Goal: Task Accomplishment & Management: Use online tool/utility

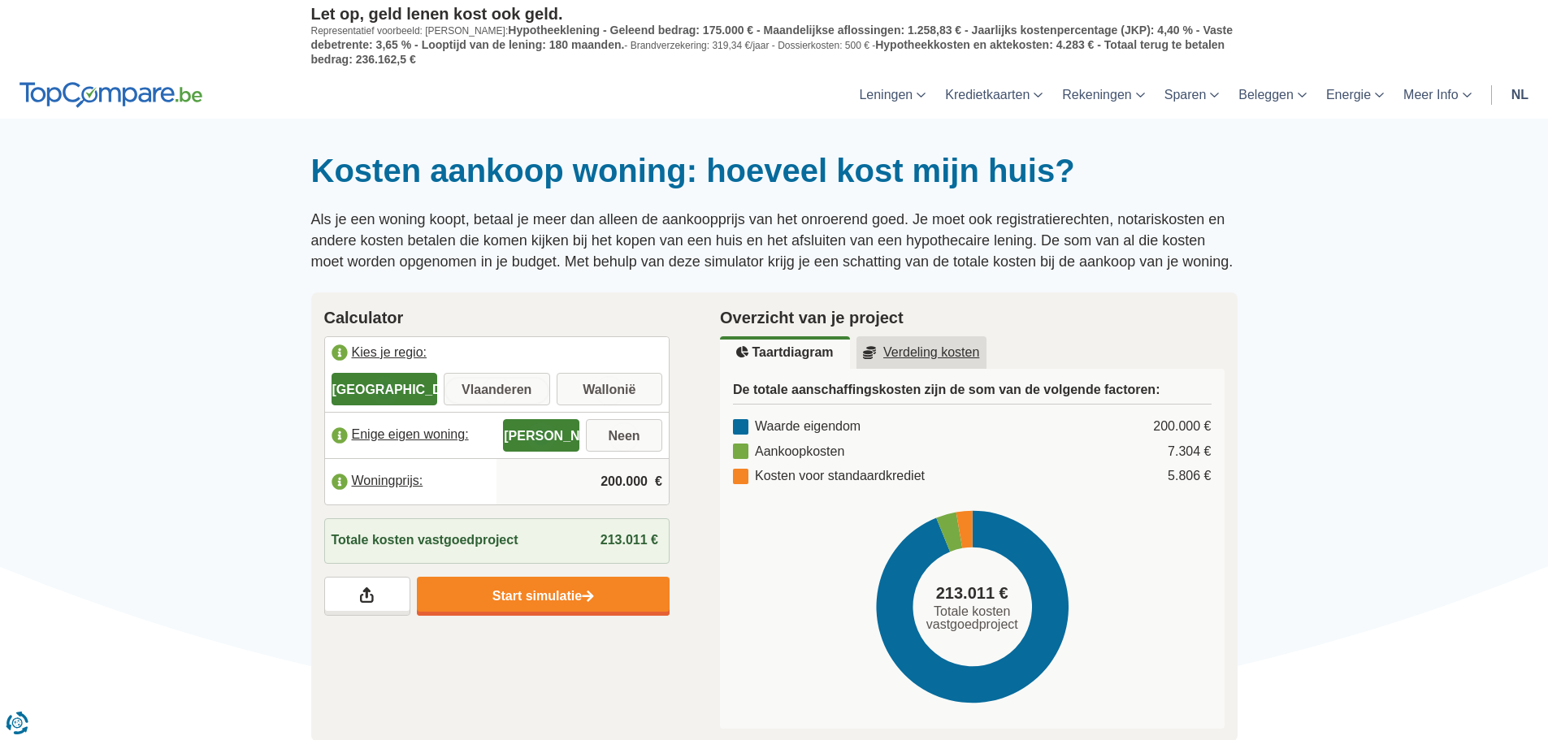
click at [529, 390] on input "Vlaanderen" at bounding box center [497, 390] width 106 height 29
radio input "true"
click at [634, 429] on input "Neen" at bounding box center [624, 437] width 76 height 29
radio input "true"
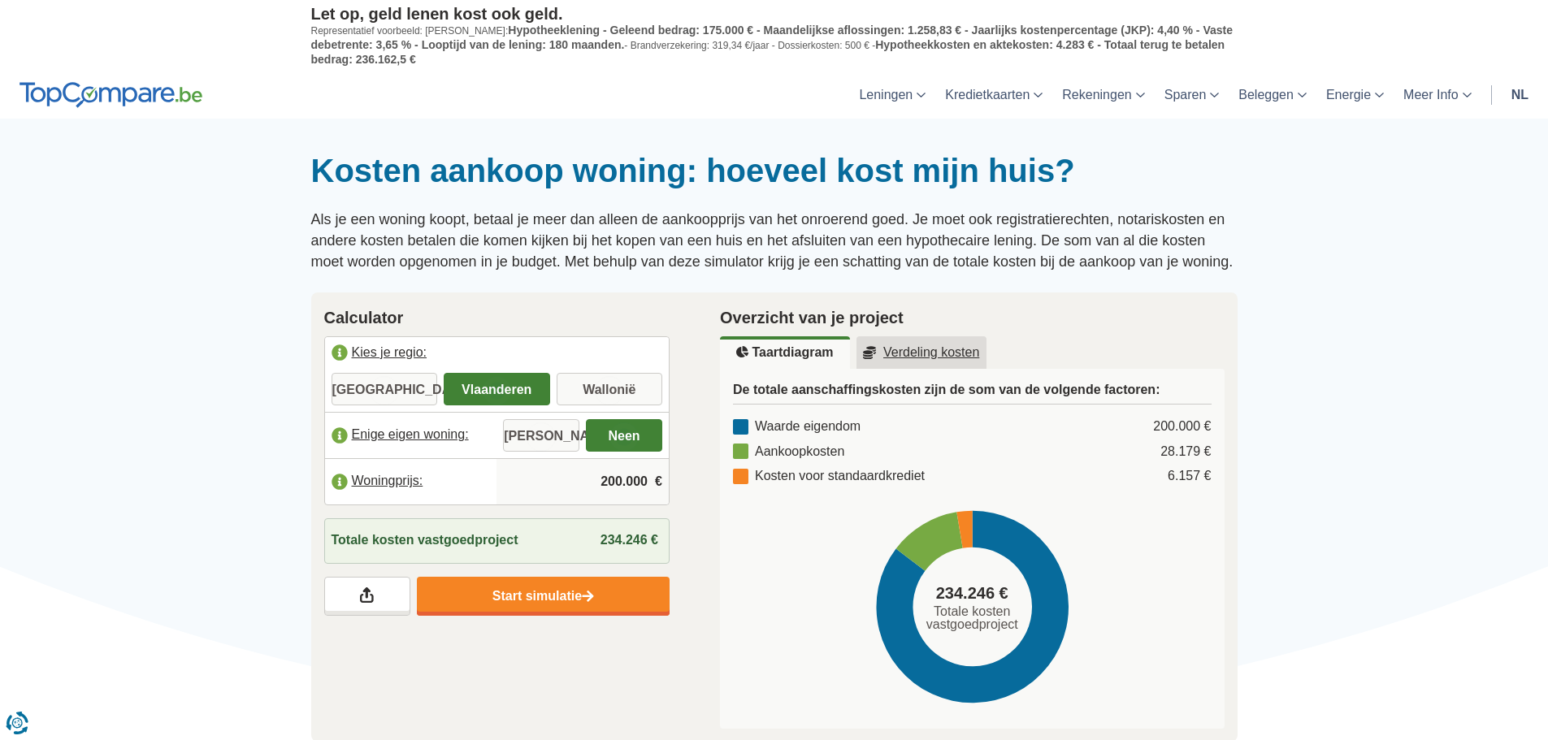
click at [598, 485] on input "200.000" at bounding box center [582, 482] width 159 height 44
click at [608, 484] on input "200.000" at bounding box center [582, 482] width 159 height 44
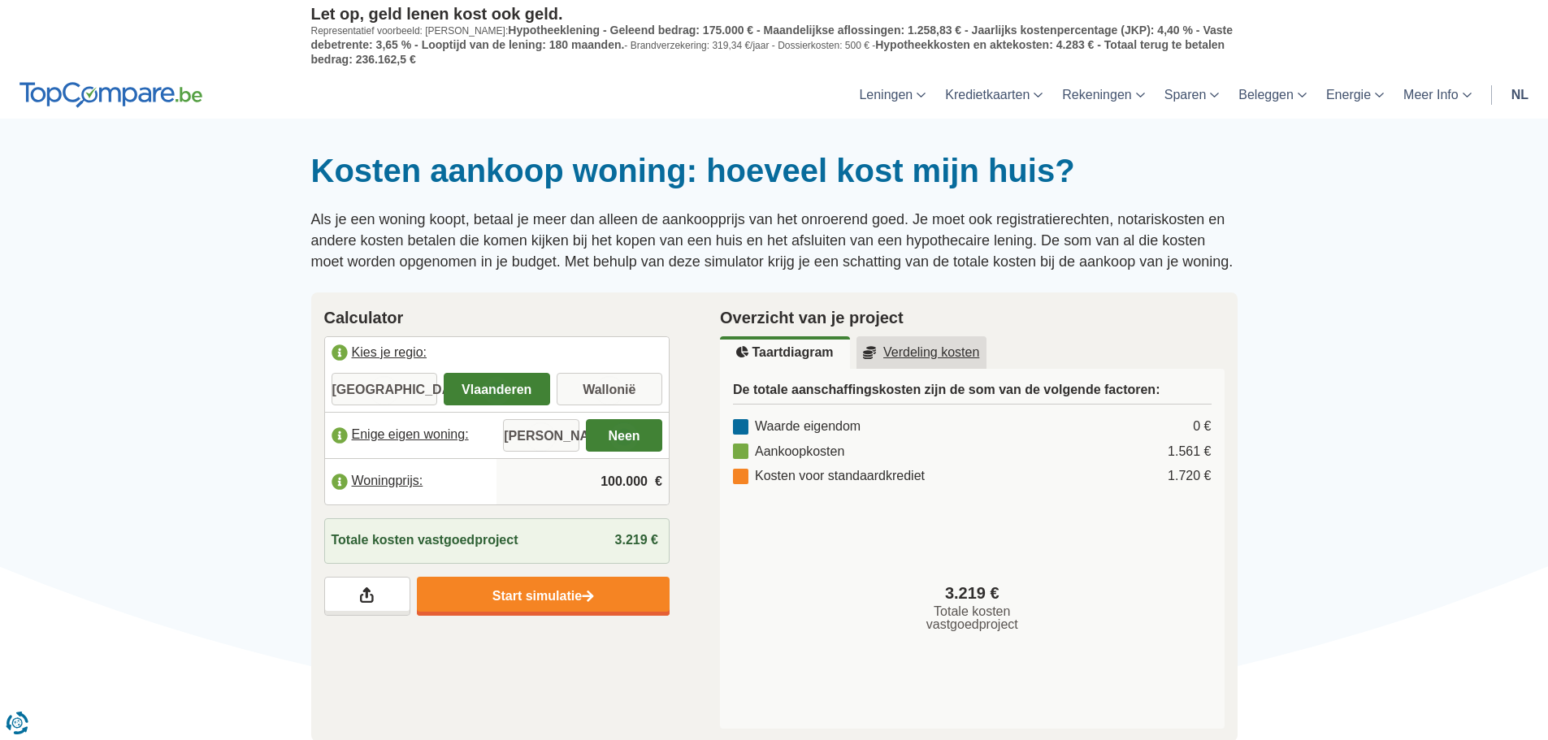
type input "100.000"
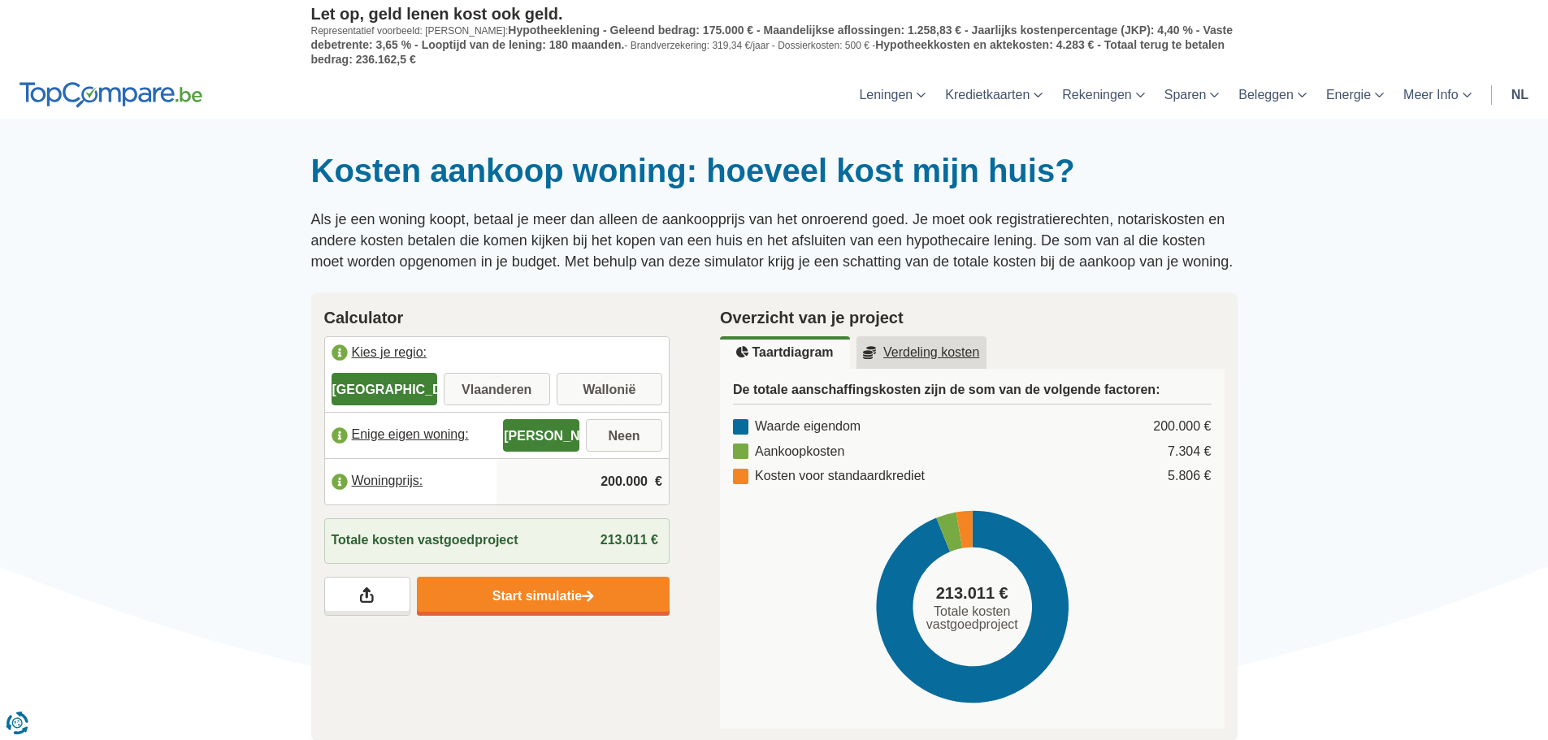
click at [612, 479] on input "200.000" at bounding box center [582, 482] width 159 height 44
type input "100.000"
click at [519, 395] on input "Vlaanderen" at bounding box center [497, 390] width 106 height 29
radio input "true"
click at [634, 437] on input "Neen" at bounding box center [624, 437] width 76 height 29
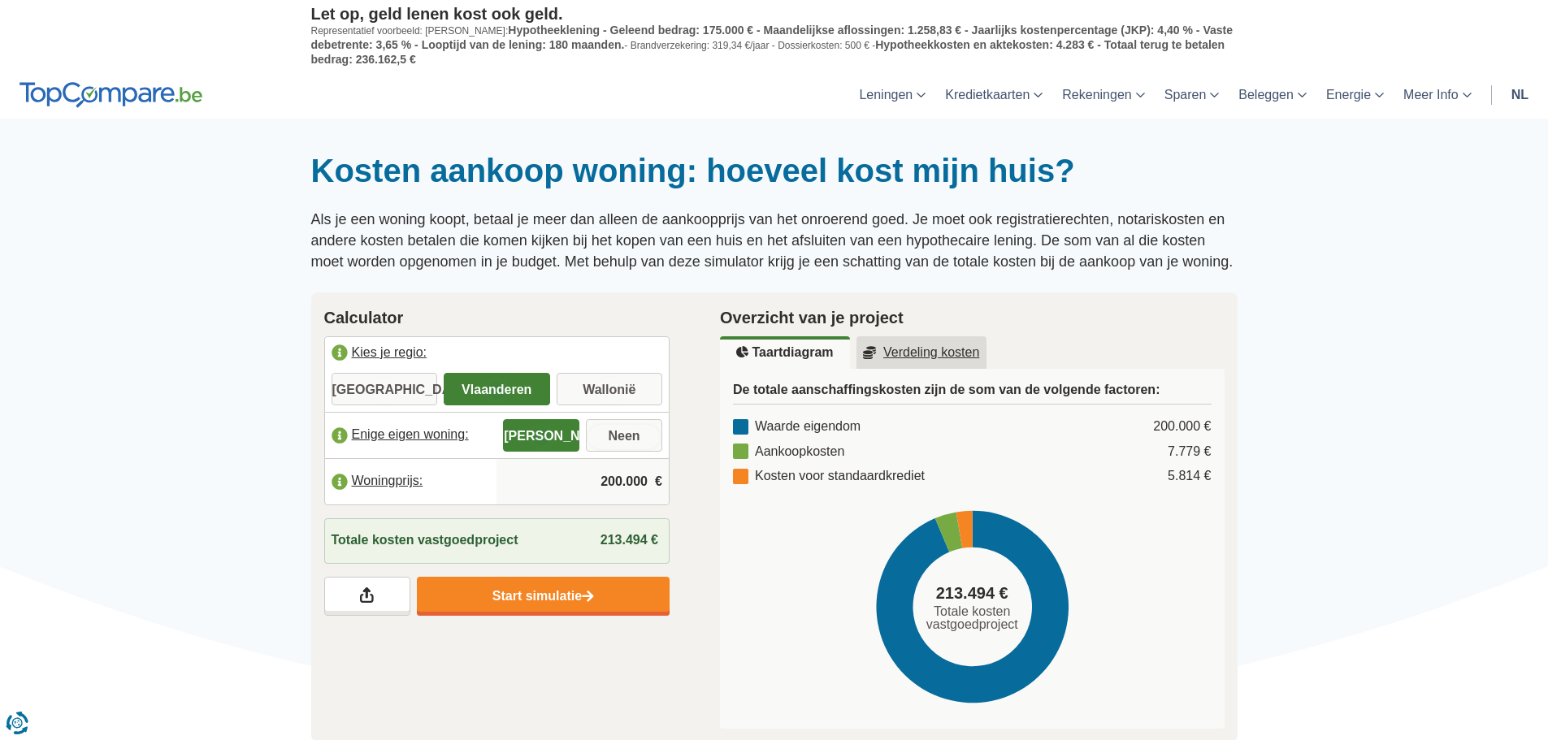
radio input "true"
click at [601, 485] on input "200.000" at bounding box center [582, 482] width 159 height 44
type input "100.000"
click at [928, 359] on link "Verdeling kosten" at bounding box center [922, 352] width 130 height 33
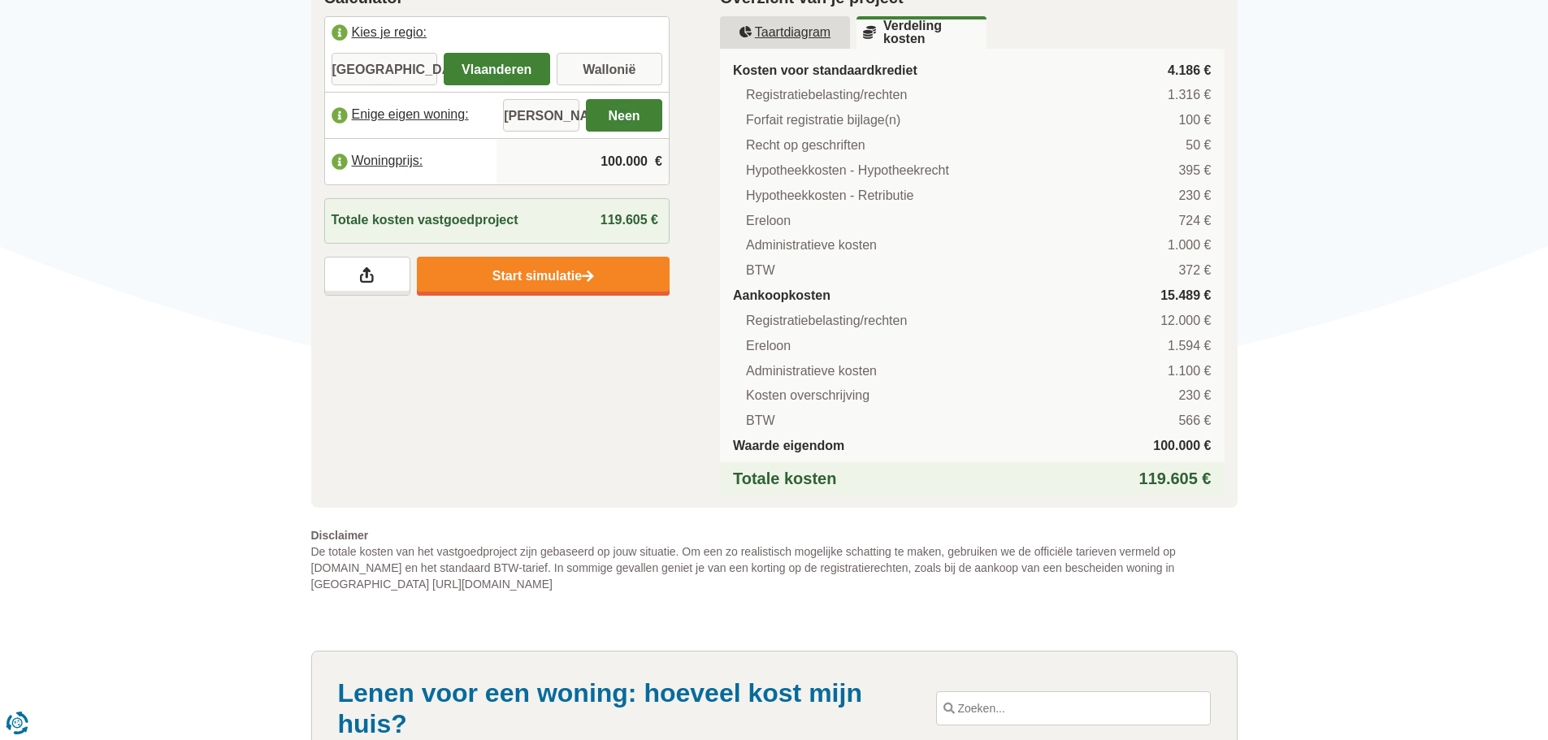
scroll to position [244, 0]
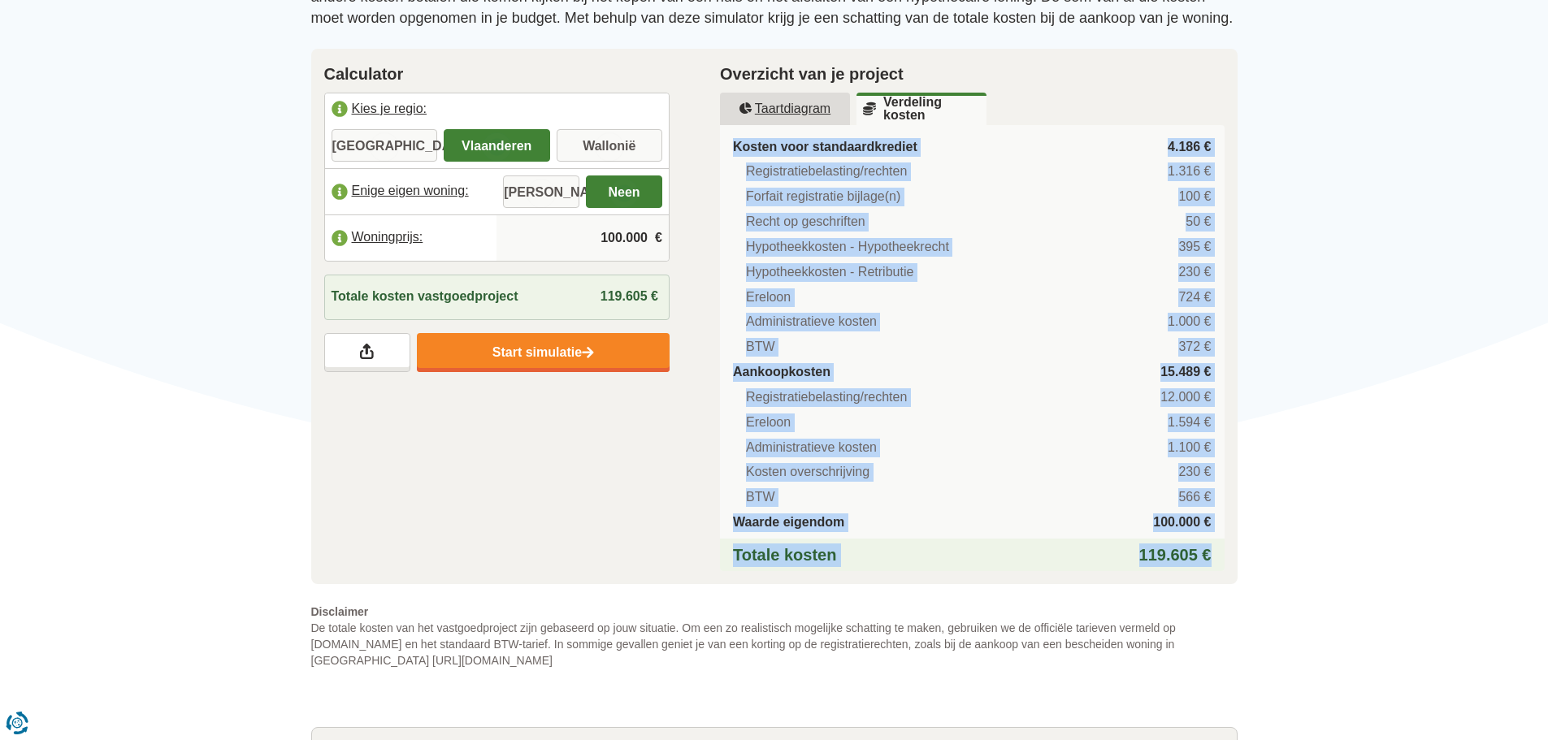
drag, startPoint x: 734, startPoint y: 147, endPoint x: 1209, endPoint y: 553, distance: 625.4
click at [1209, 553] on div "Kosten voor standaardkrediet 4.186 € Registratiebelasting/rechten 1.316 € Forfa…" at bounding box center [972, 348] width 505 height 447
